Goal: Task Accomplishment & Management: Use online tool/utility

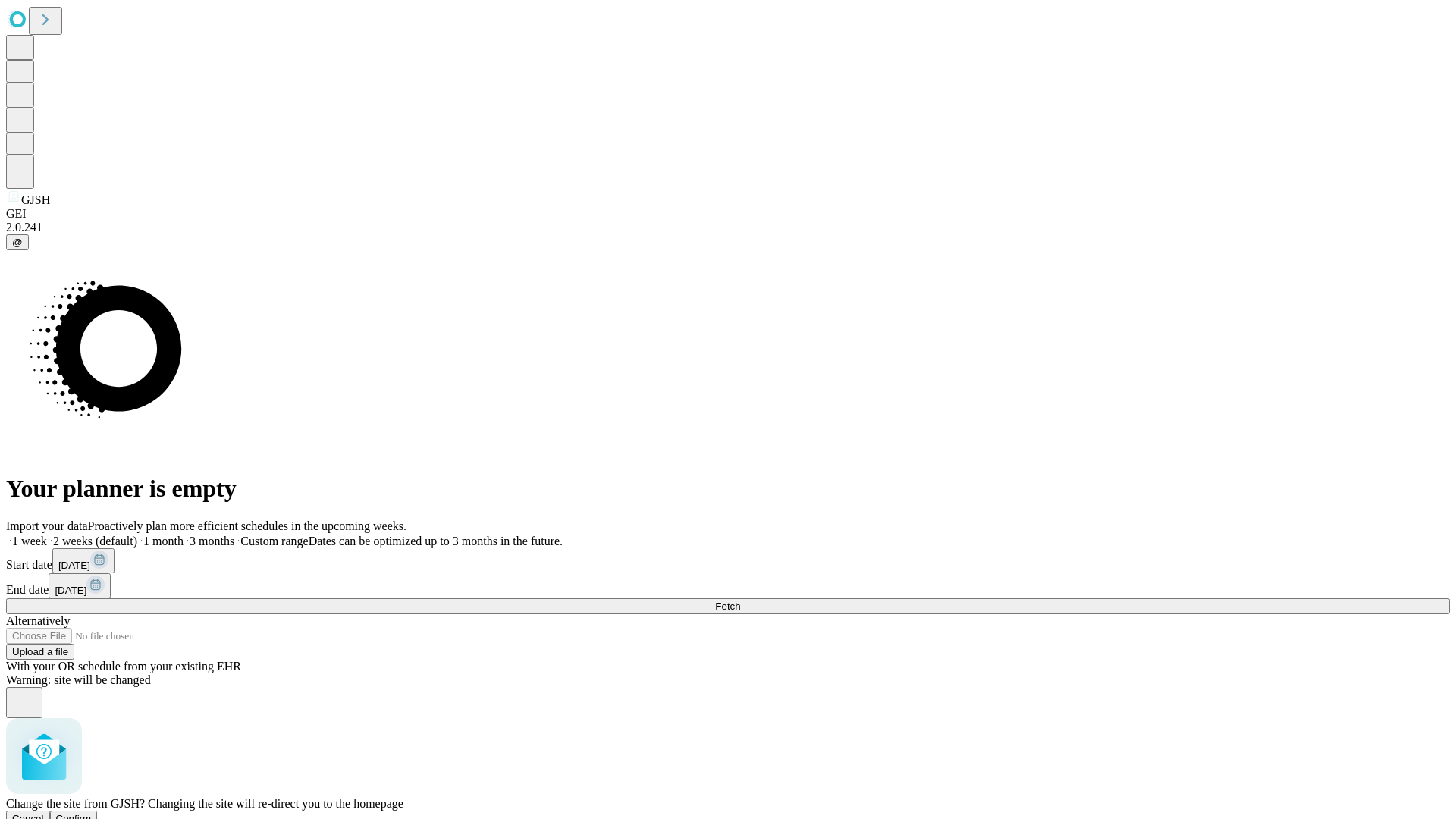
click at [92, 813] on span "Confirm" at bounding box center [74, 818] width 36 height 12
click at [47, 534] on label "1 week" at bounding box center [27, 541] width 41 height 13
click at [740, 601] on span "Fetch" at bounding box center [728, 606] width 25 height 12
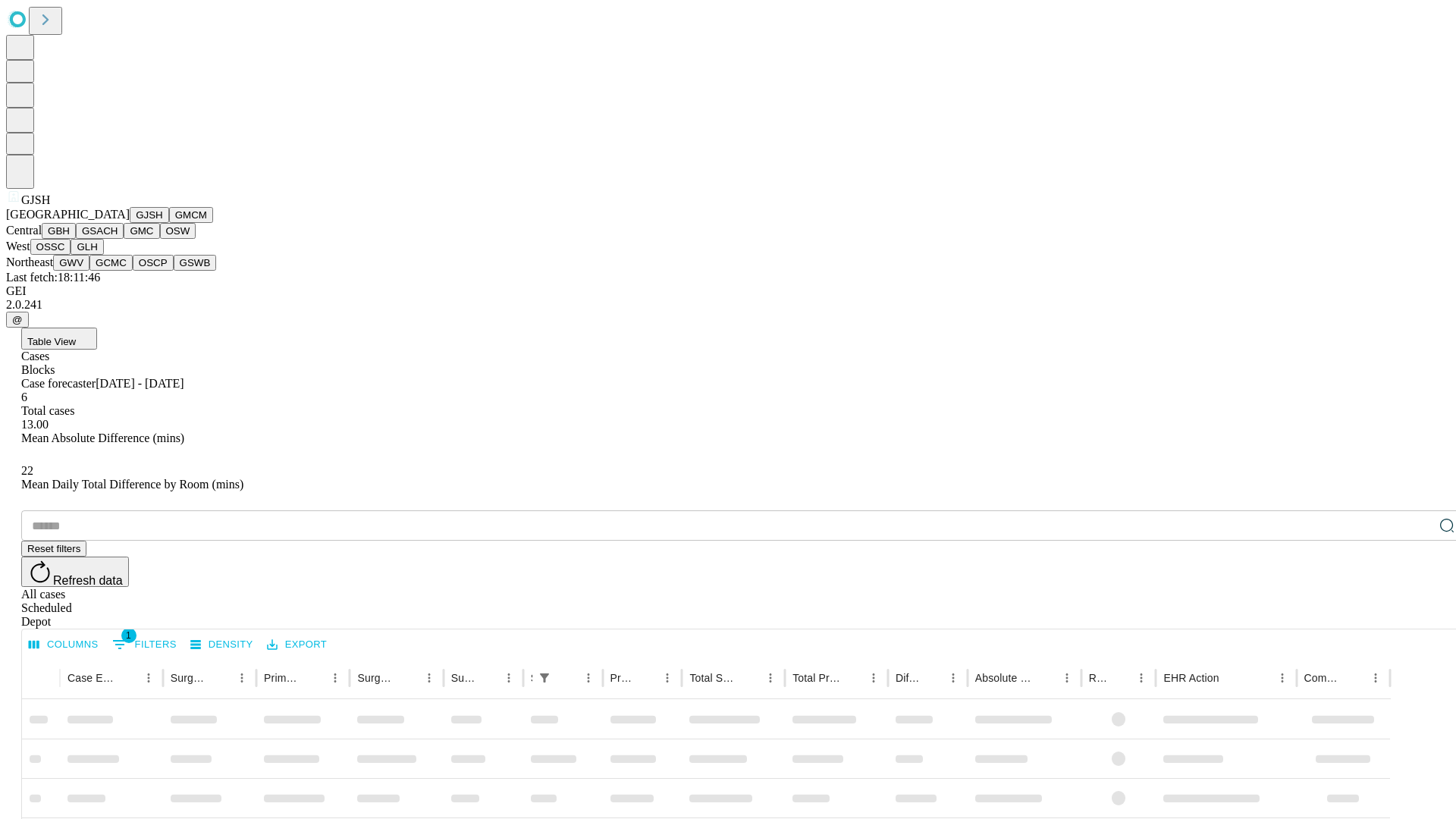
click at [169, 223] on button "GMCM" at bounding box center [191, 215] width 44 height 16
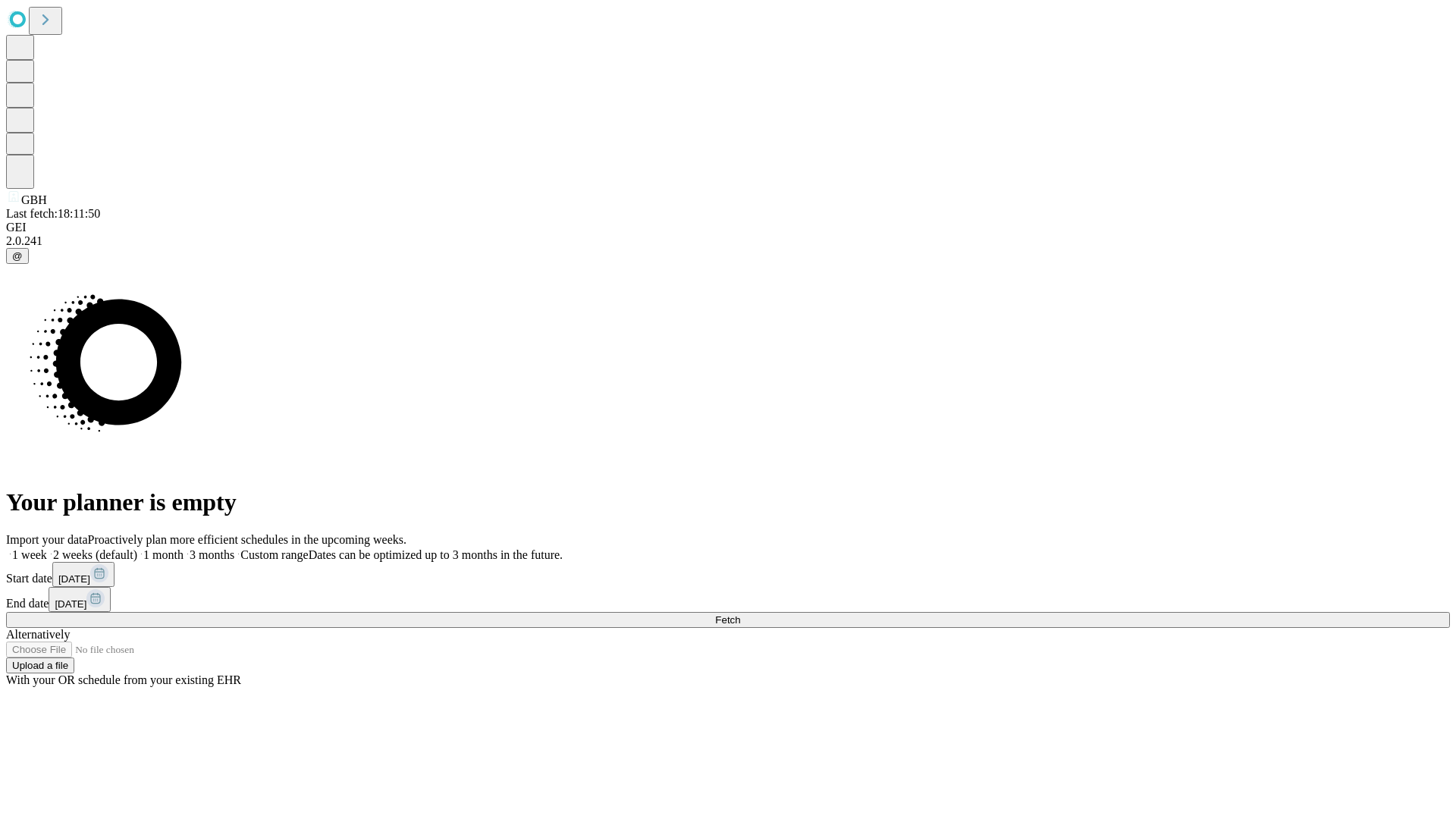
click at [740, 614] on span "Fetch" at bounding box center [728, 620] width 25 height 12
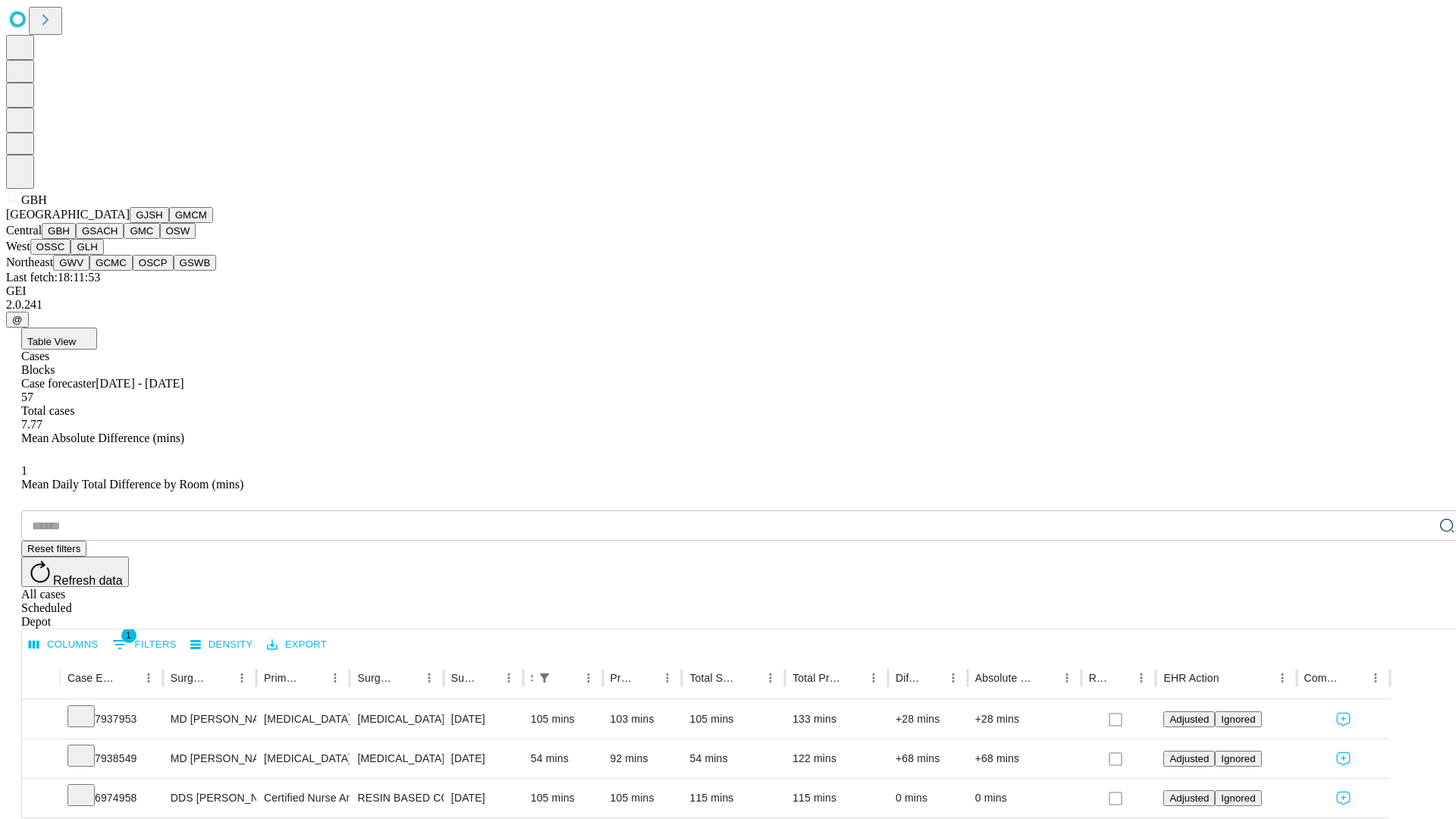
click at [117, 239] on button "GSACH" at bounding box center [99, 231] width 48 height 16
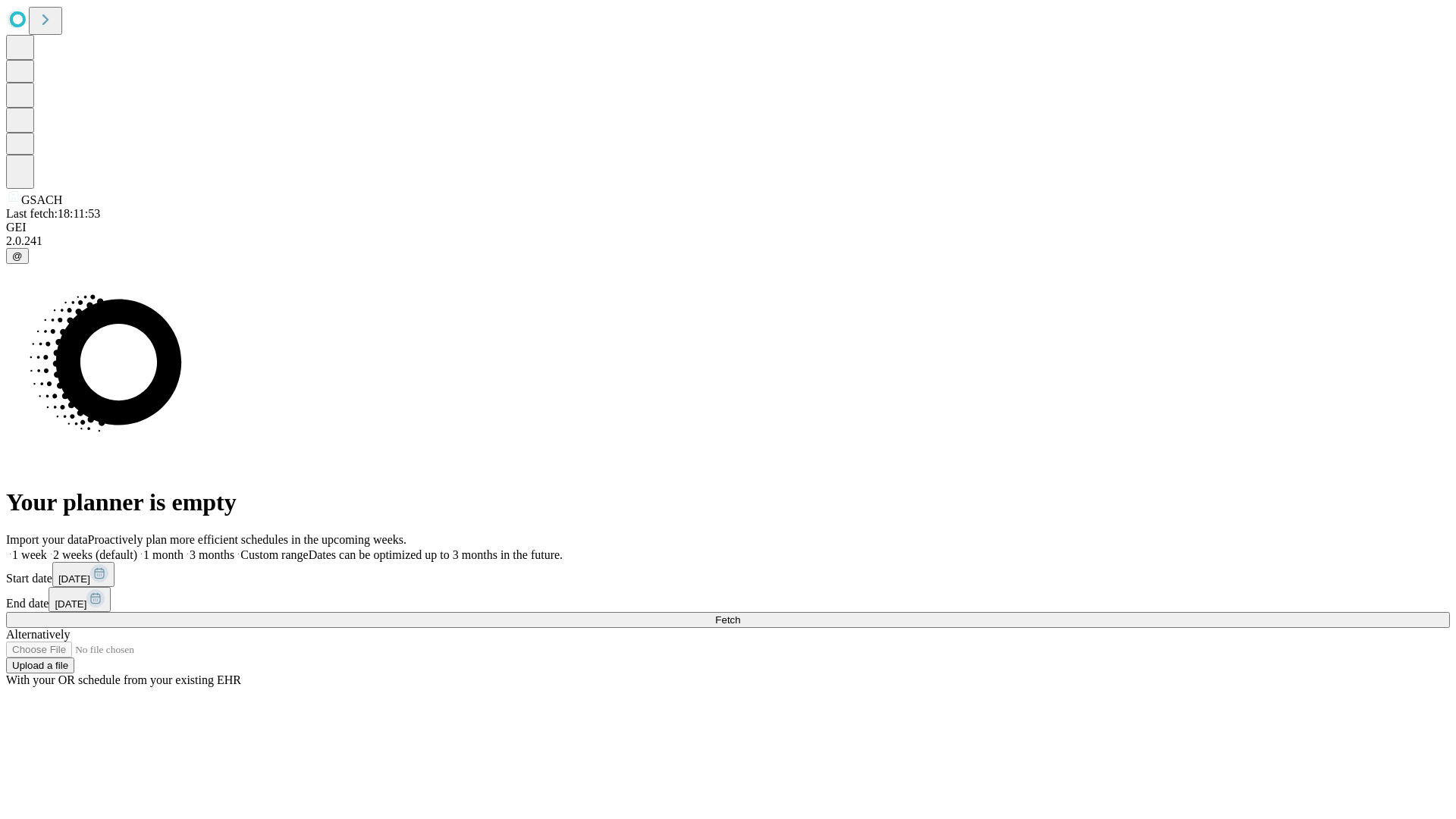
click at [47, 548] on label "1 week" at bounding box center [27, 555] width 41 height 13
click at [740, 614] on span "Fetch" at bounding box center [728, 620] width 25 height 12
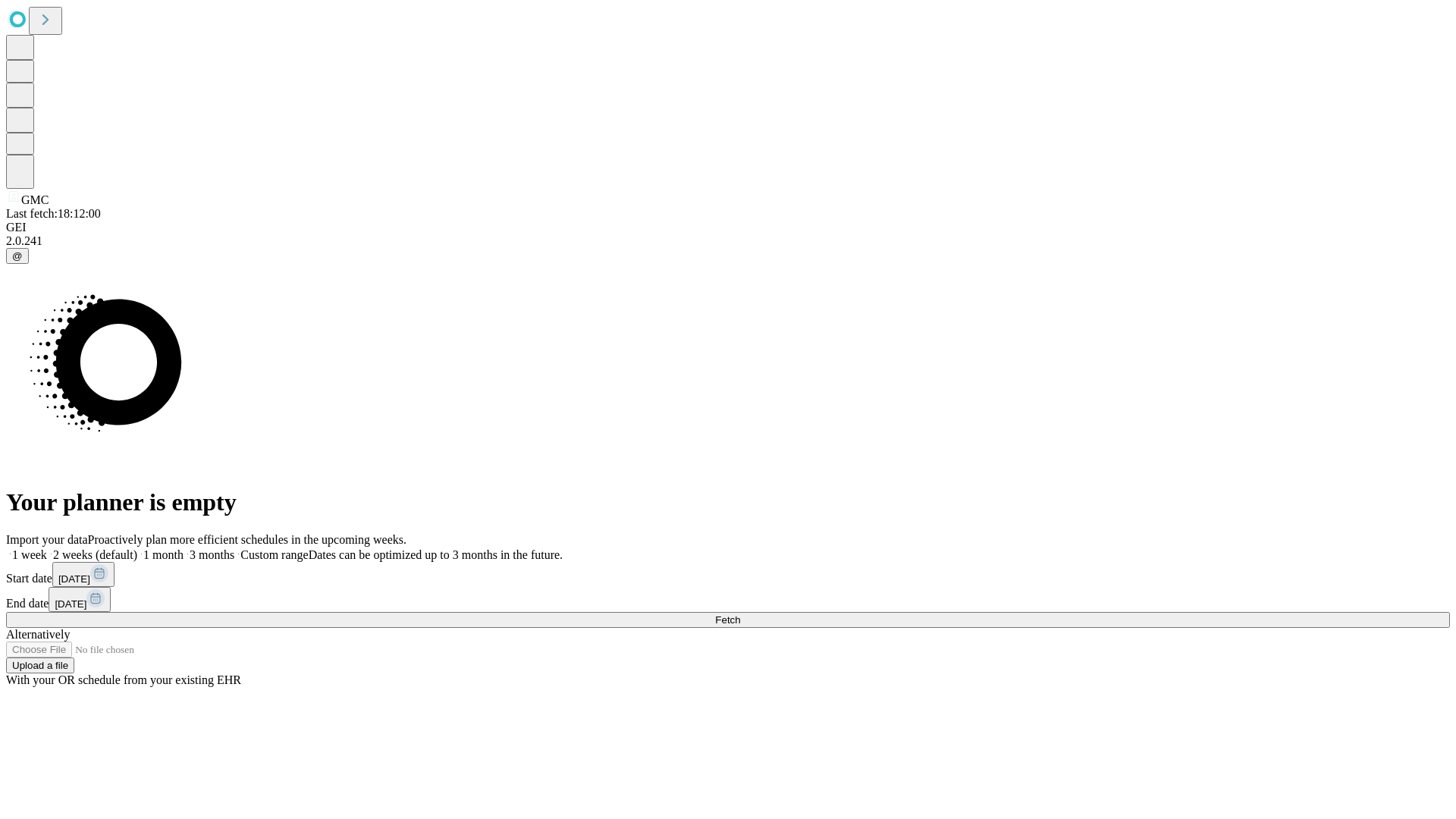
click at [47, 548] on label "1 week" at bounding box center [27, 555] width 41 height 13
click at [740, 614] on span "Fetch" at bounding box center [728, 620] width 25 height 12
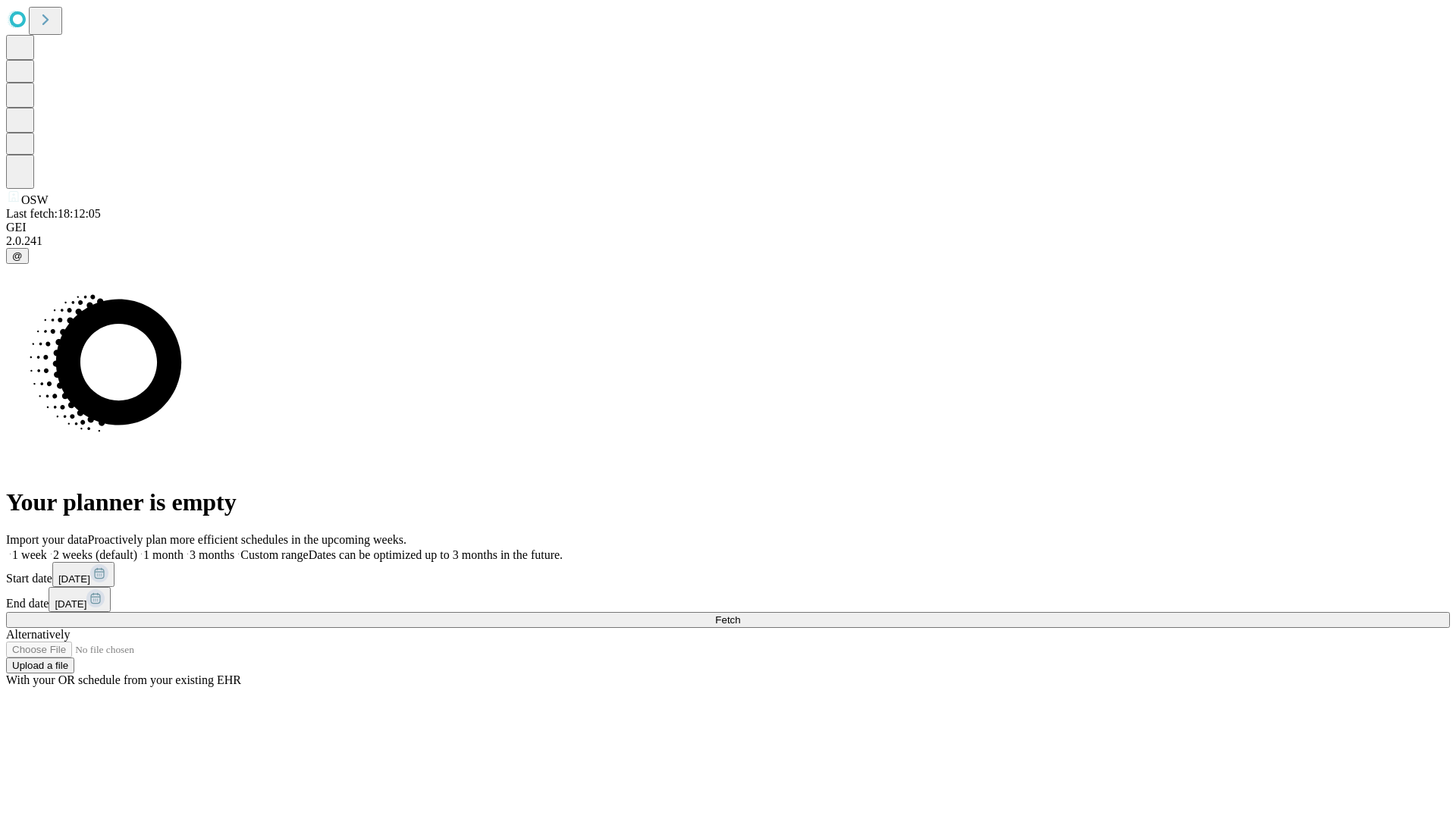
click at [47, 548] on label "1 week" at bounding box center [27, 555] width 41 height 13
click at [740, 614] on span "Fetch" at bounding box center [728, 620] width 25 height 12
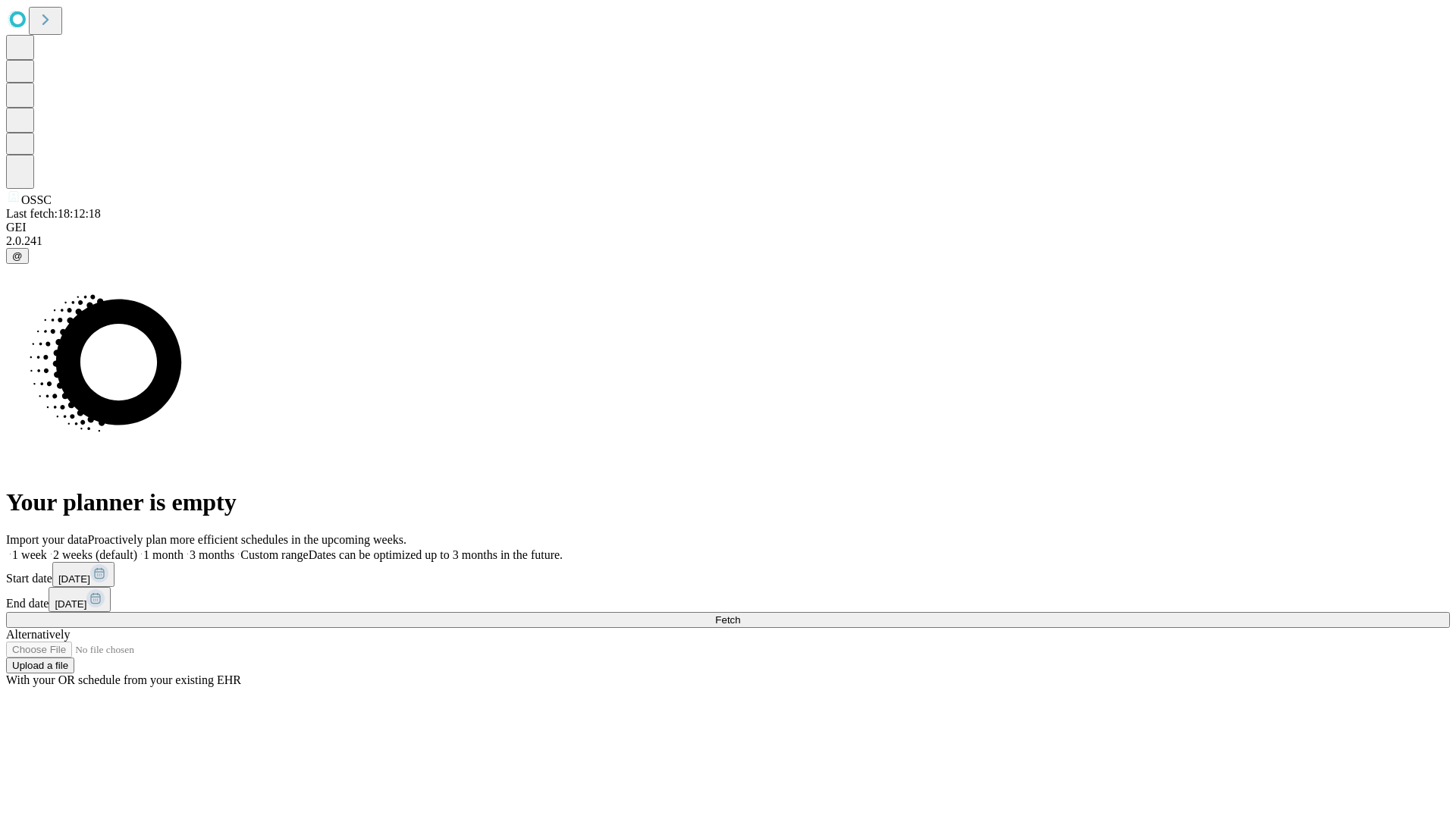
click at [47, 548] on label "1 week" at bounding box center [27, 555] width 41 height 13
click at [740, 614] on span "Fetch" at bounding box center [728, 620] width 25 height 12
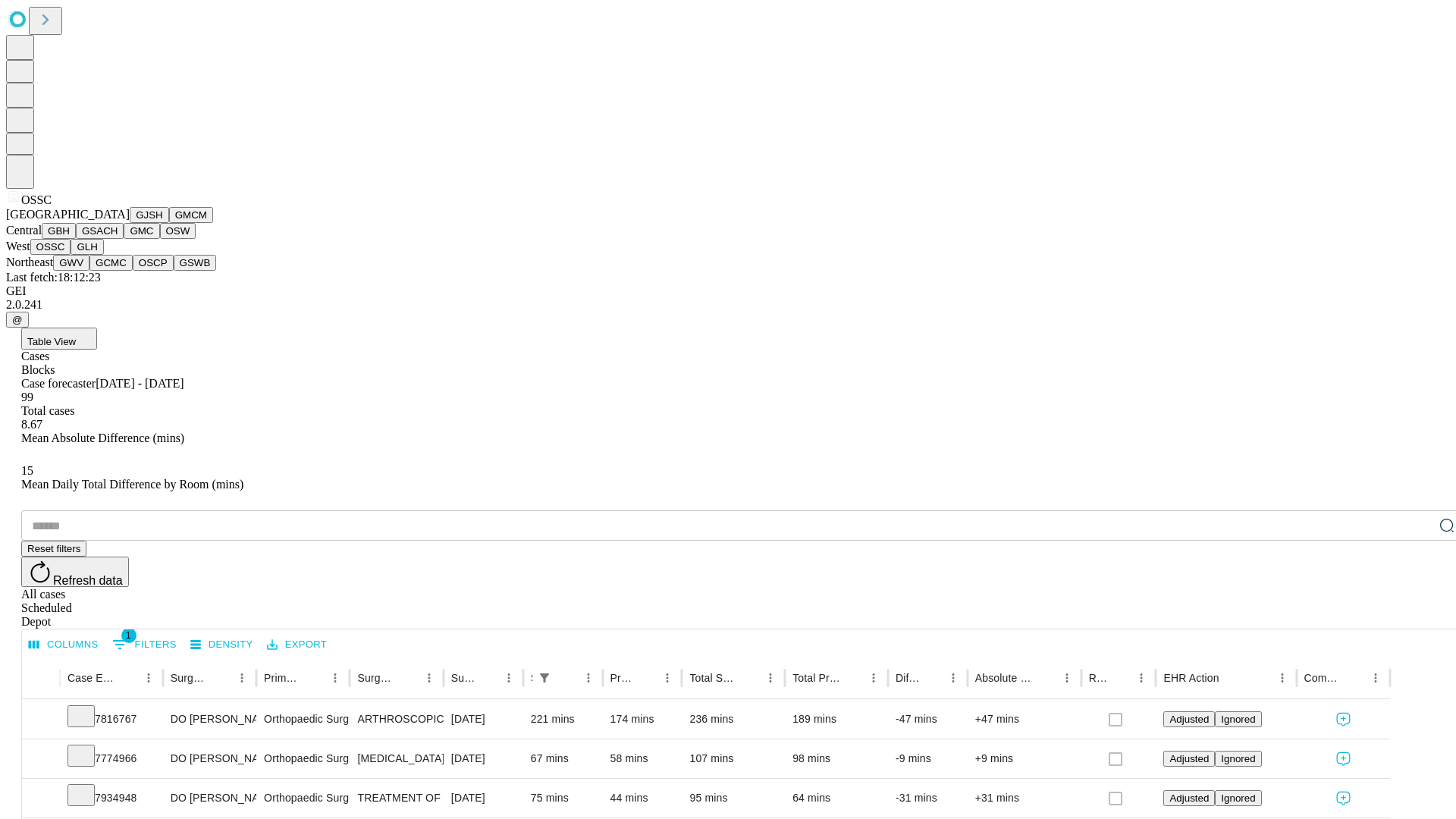
click at [103, 255] on button "GLH" at bounding box center [87, 246] width 33 height 16
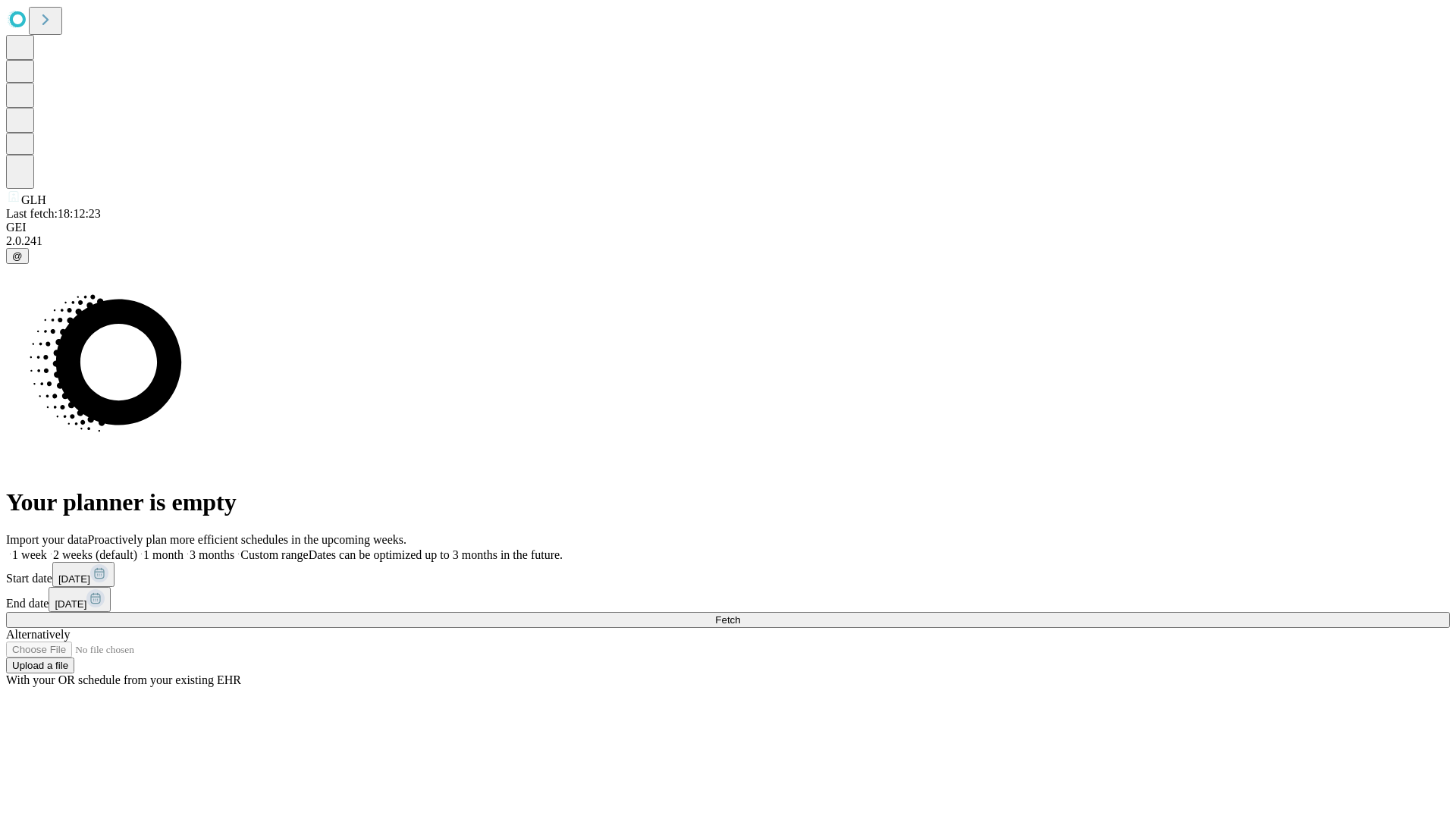
click at [47, 548] on label "1 week" at bounding box center [27, 555] width 41 height 13
click at [740, 614] on span "Fetch" at bounding box center [728, 620] width 25 height 12
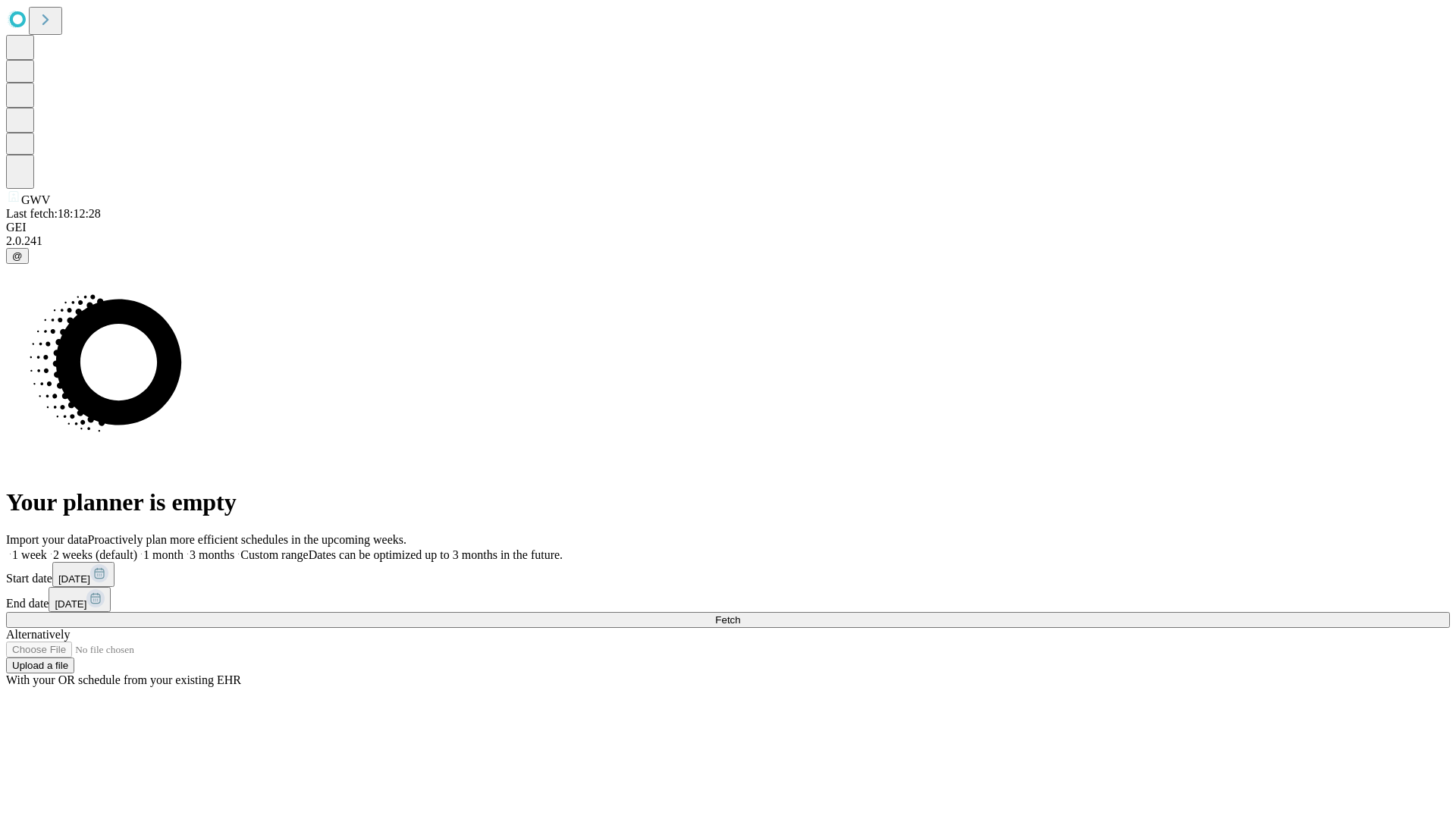
click at [47, 548] on label "1 week" at bounding box center [27, 555] width 41 height 13
click at [740, 614] on span "Fetch" at bounding box center [728, 620] width 25 height 12
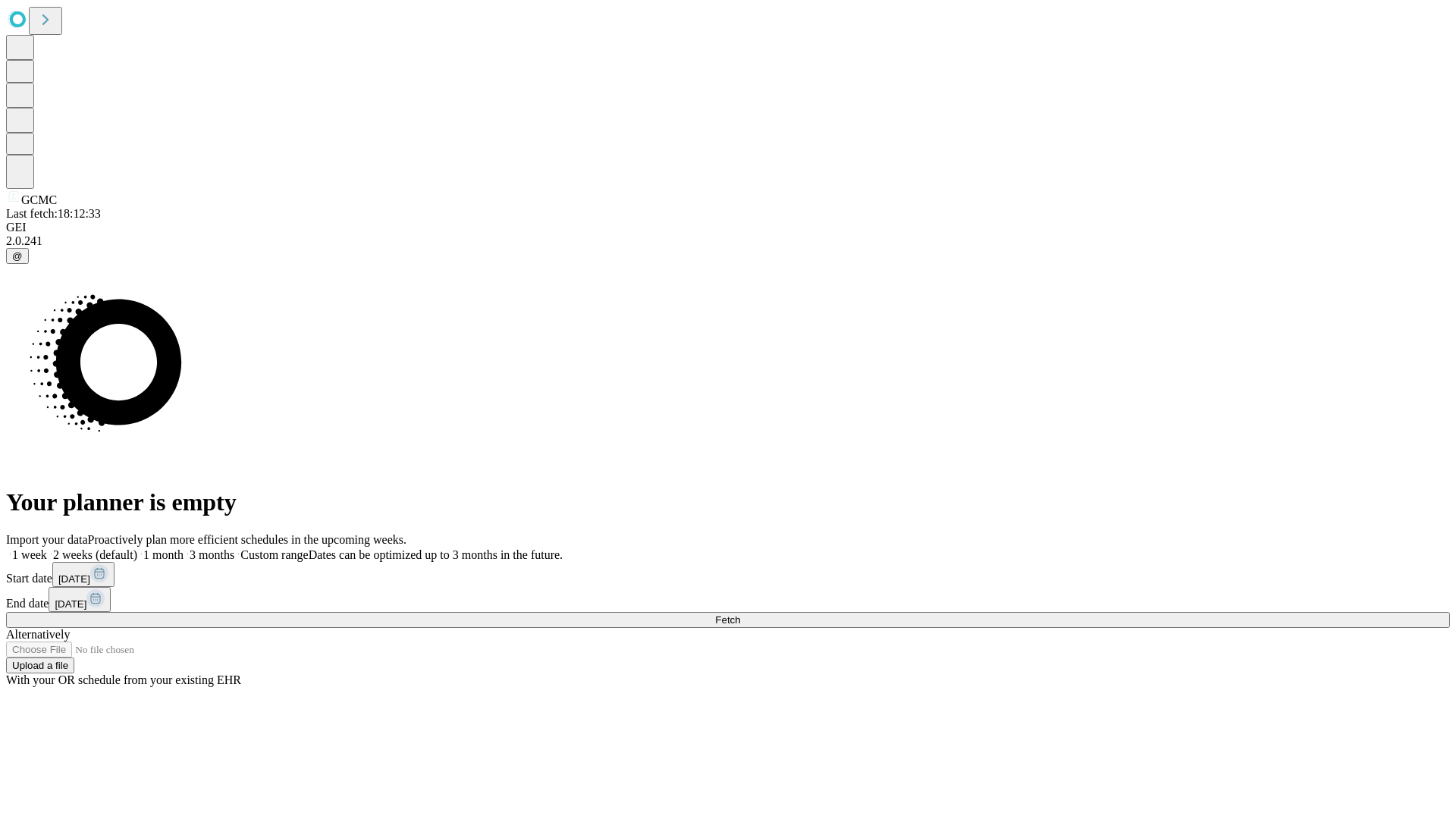
click at [47, 548] on label "1 week" at bounding box center [27, 555] width 41 height 13
click at [740, 614] on span "Fetch" at bounding box center [728, 620] width 25 height 12
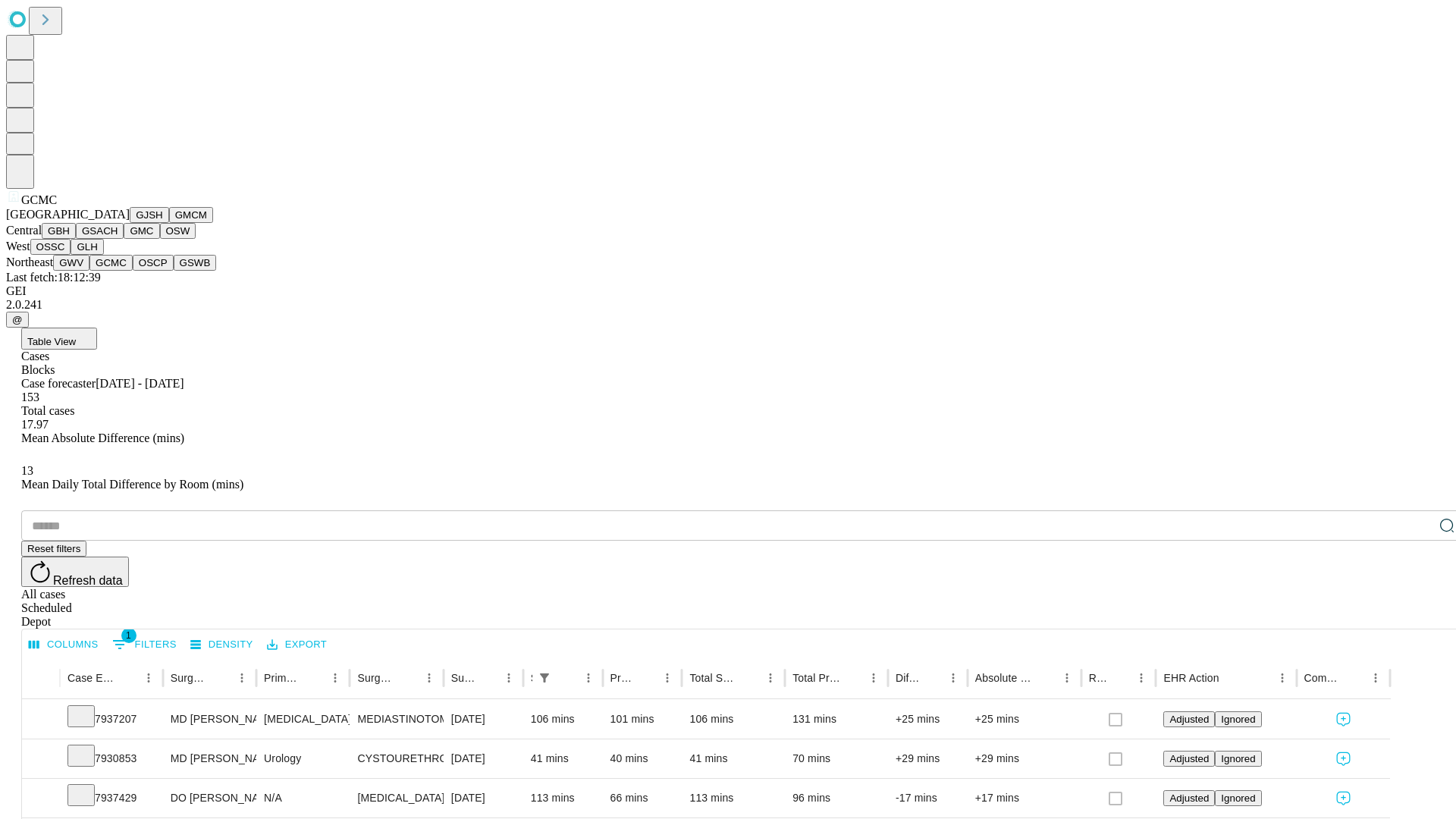
click at [133, 271] on button "OSCP" at bounding box center [153, 263] width 41 height 16
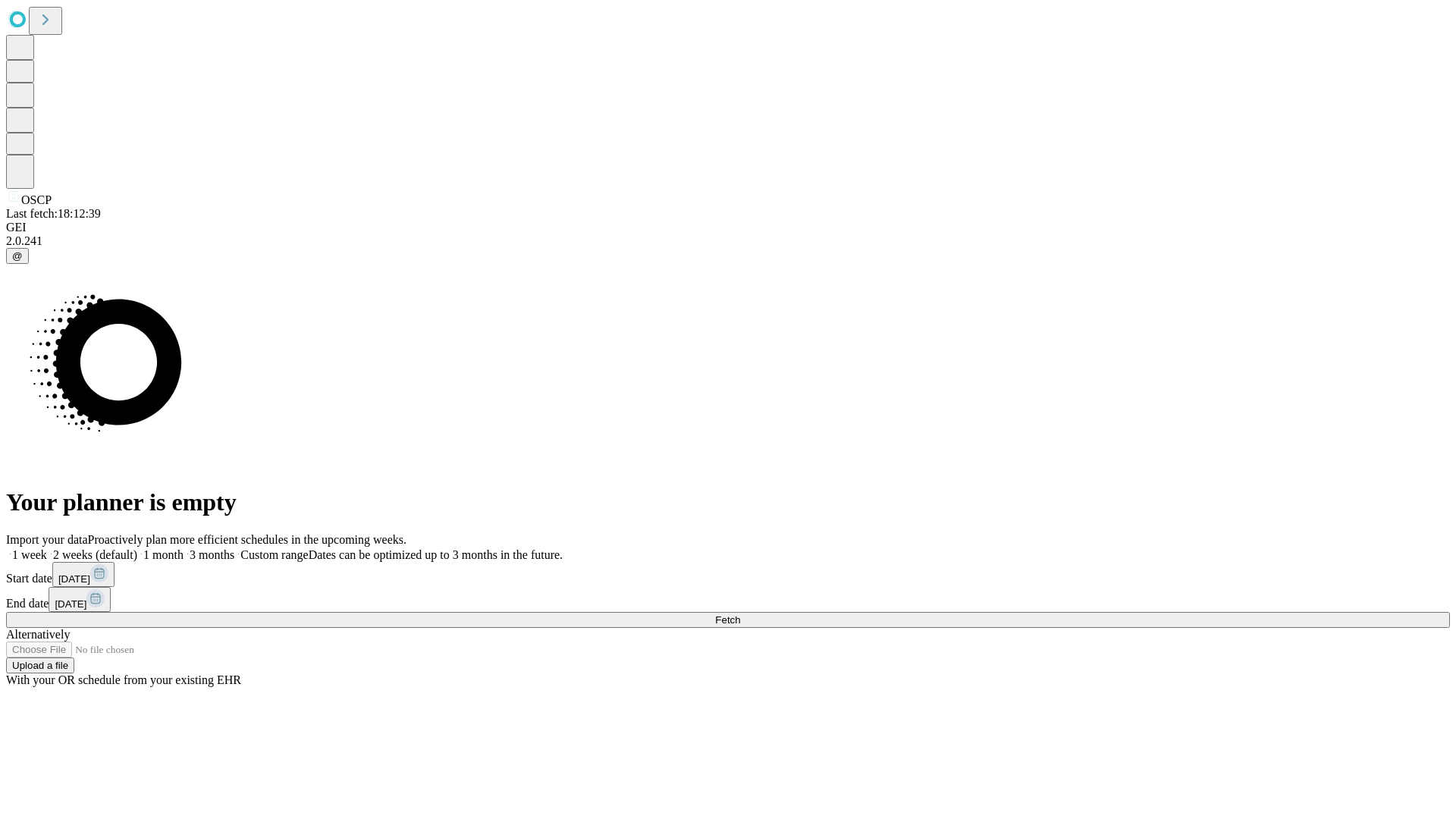
click at [47, 548] on label "1 week" at bounding box center [27, 555] width 41 height 13
click at [740, 614] on span "Fetch" at bounding box center [728, 620] width 25 height 12
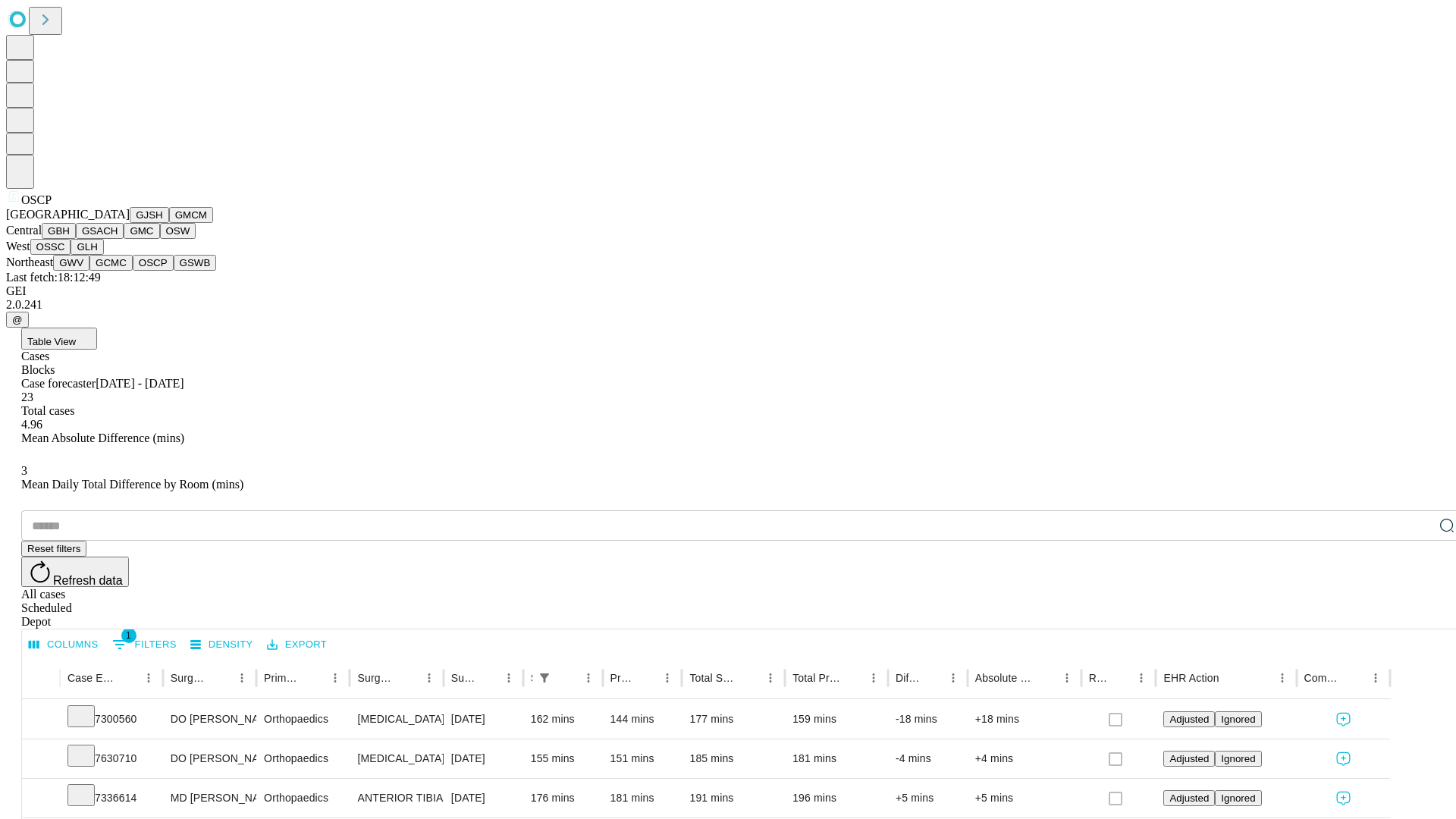
click at [174, 271] on button "GSWB" at bounding box center [195, 263] width 43 height 16
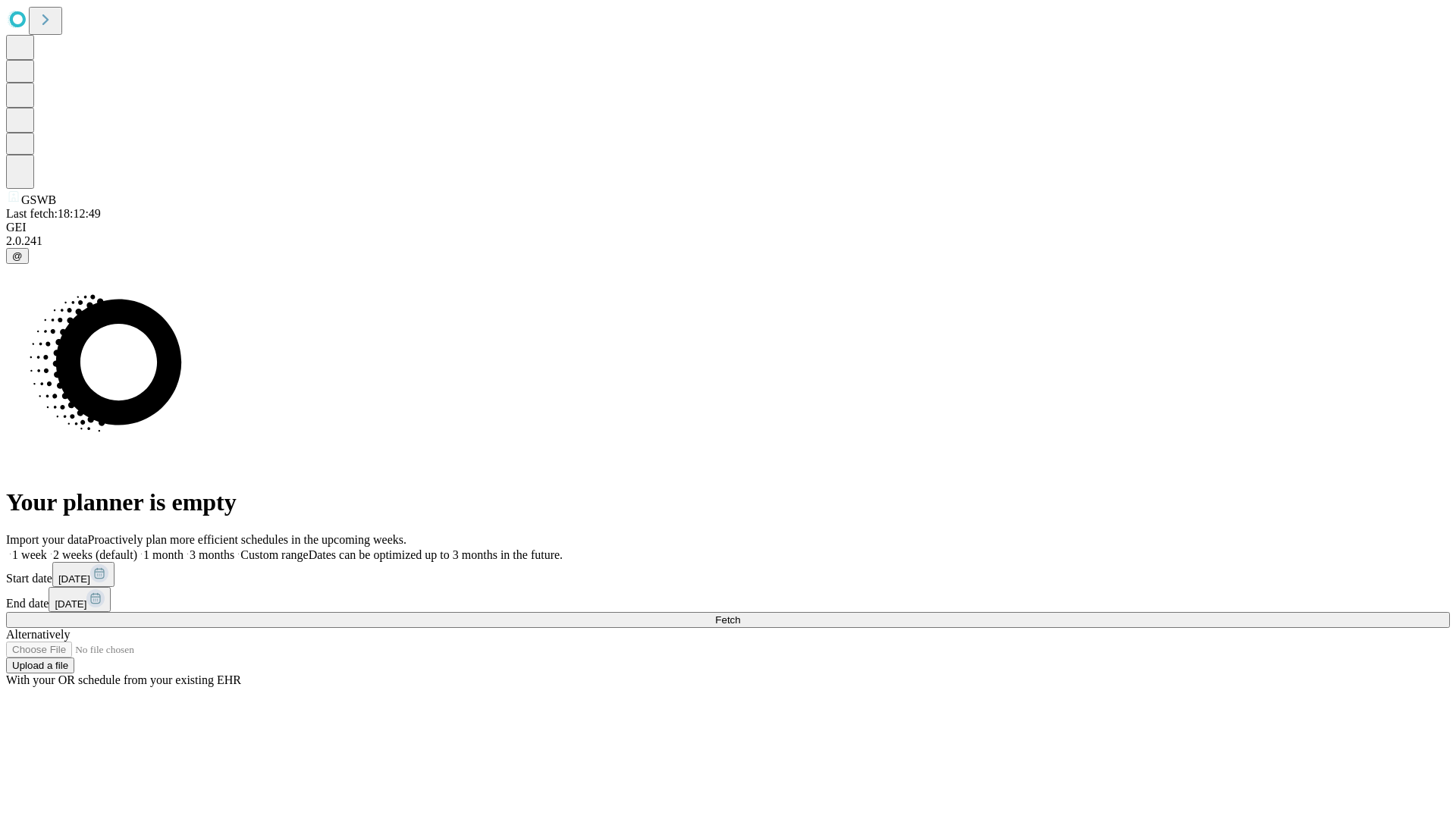
click at [47, 548] on label "1 week" at bounding box center [27, 555] width 41 height 13
click at [740, 614] on span "Fetch" at bounding box center [728, 620] width 25 height 12
